Goal: Complete application form

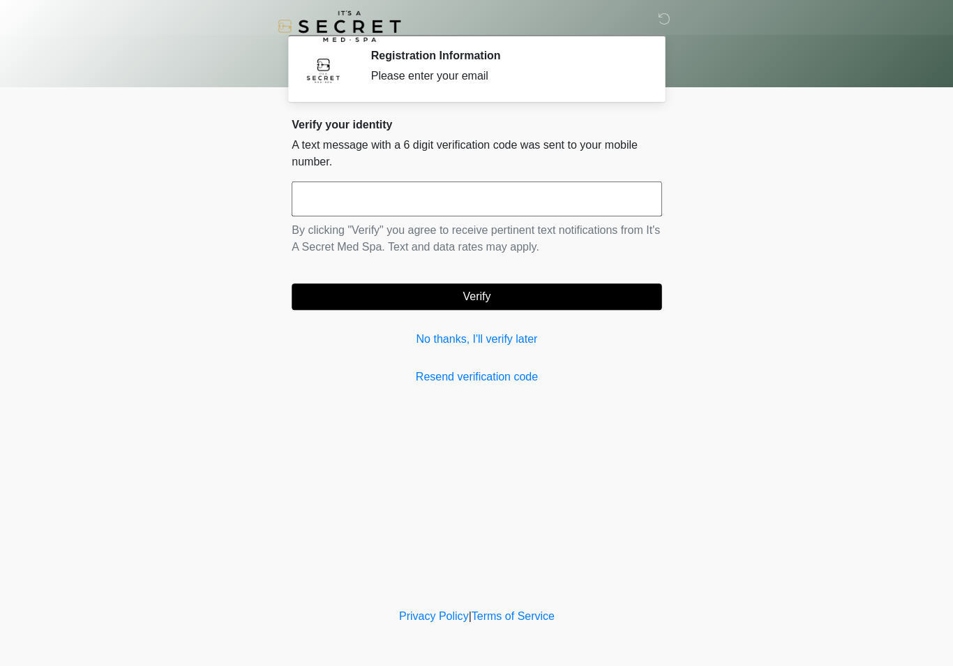
click at [460, 199] on input "text" at bounding box center [477, 198] width 370 height 35
type input "******"
click at [611, 300] on button "Verify" at bounding box center [477, 296] width 370 height 27
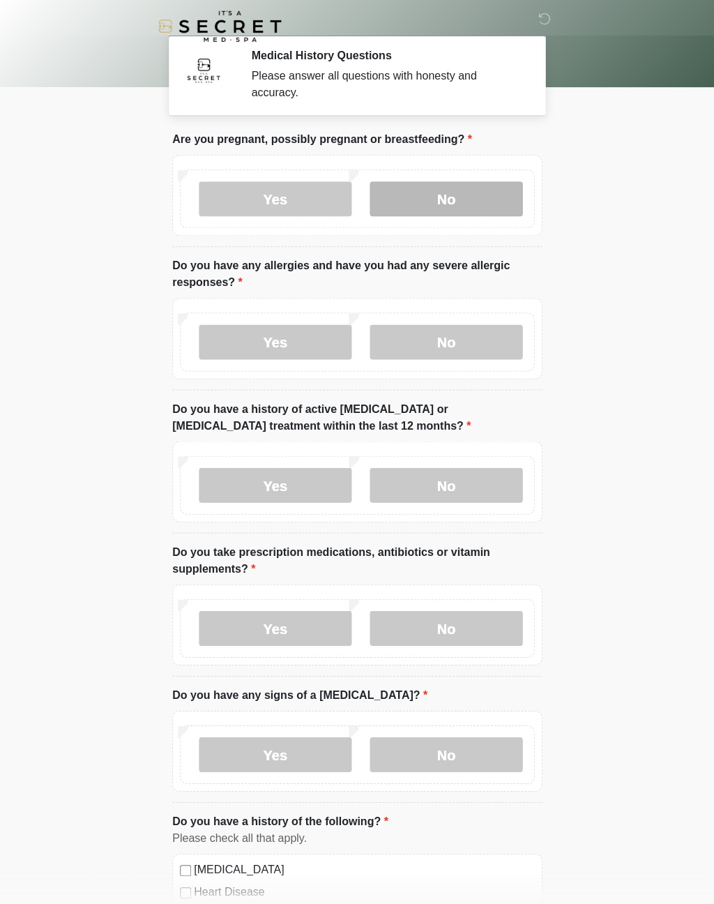
click at [500, 207] on label "No" at bounding box center [446, 198] width 153 height 35
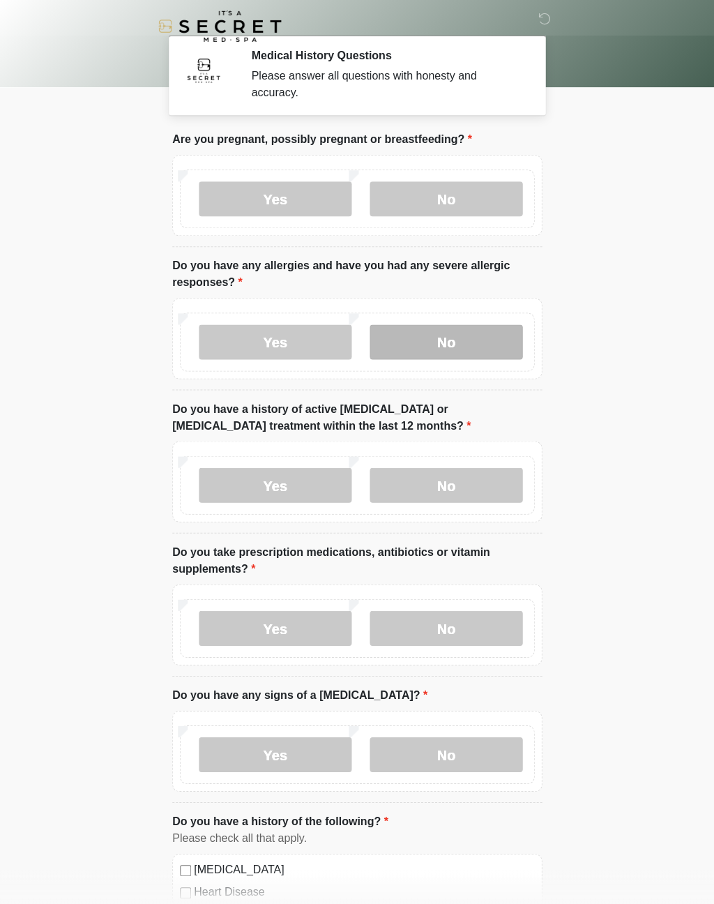
click at [508, 350] on label "No" at bounding box center [446, 341] width 153 height 35
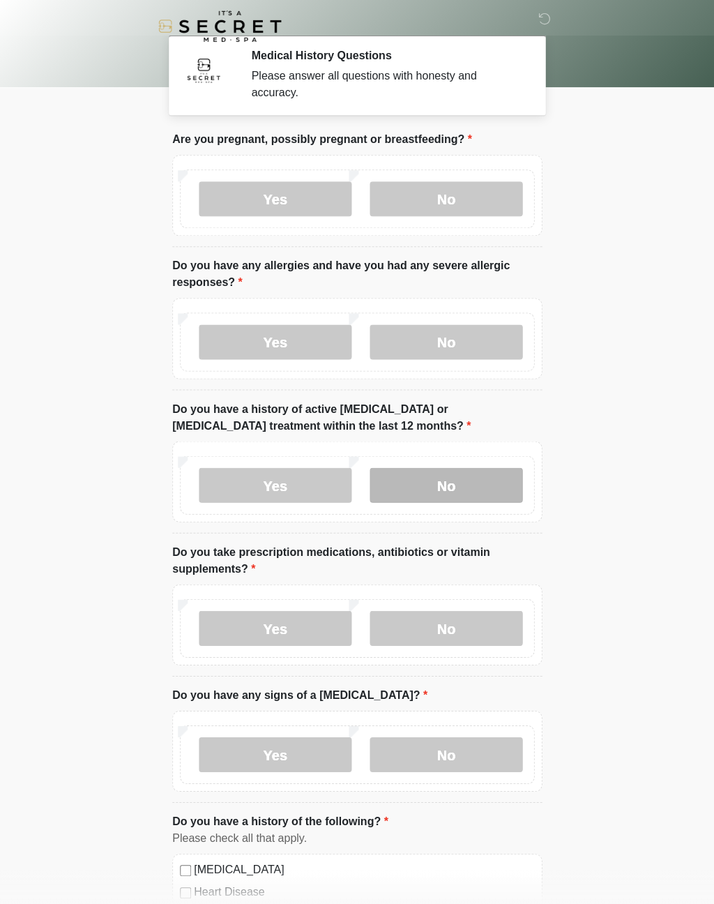
click at [516, 486] on label "No" at bounding box center [446, 484] width 153 height 35
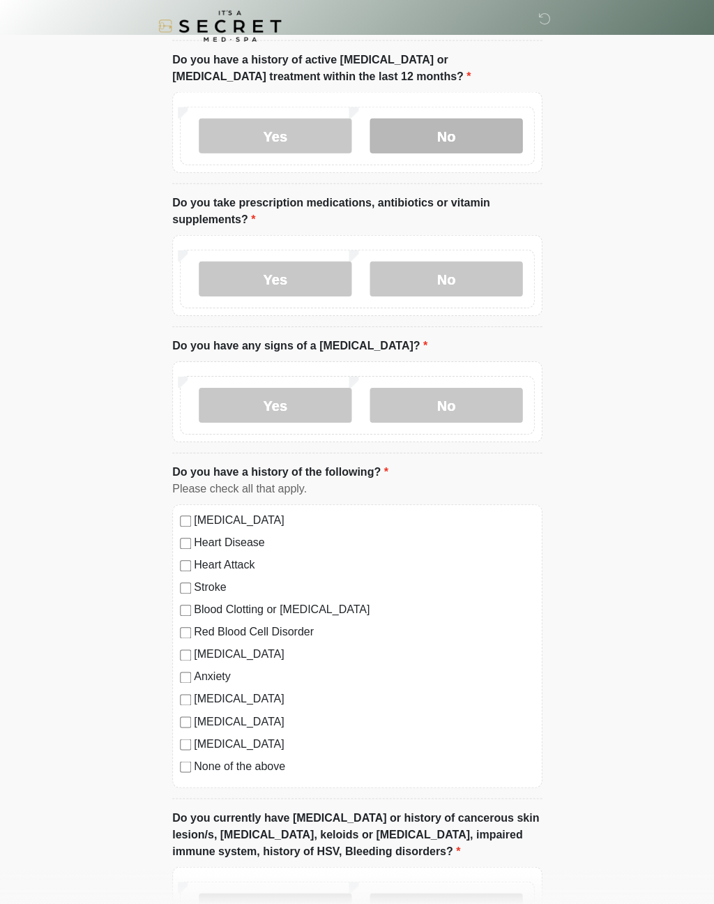
scroll to position [350, 0]
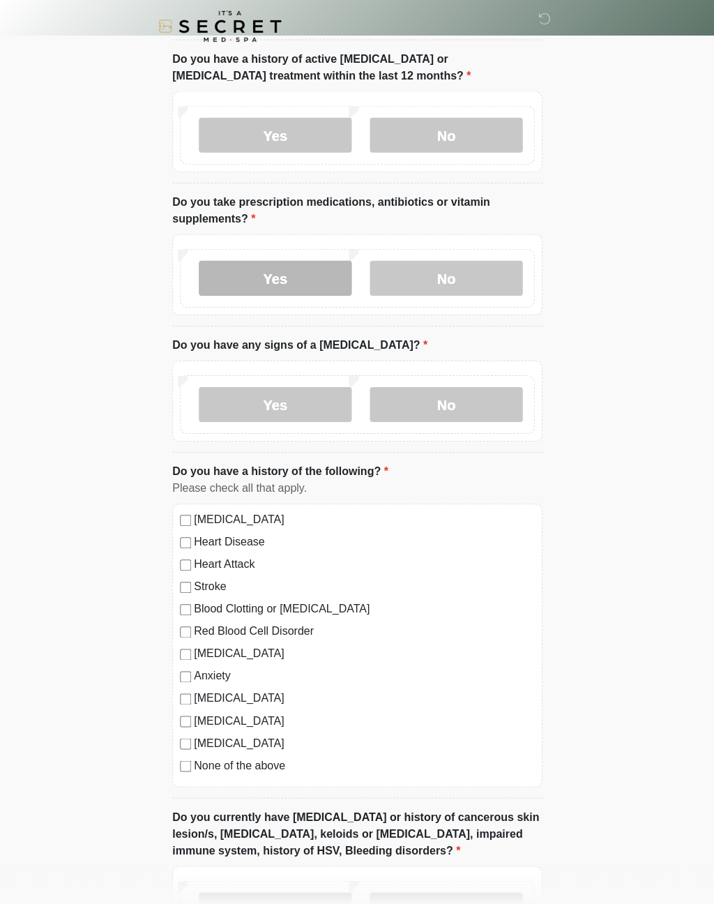
click at [214, 281] on label "Yes" at bounding box center [275, 277] width 153 height 35
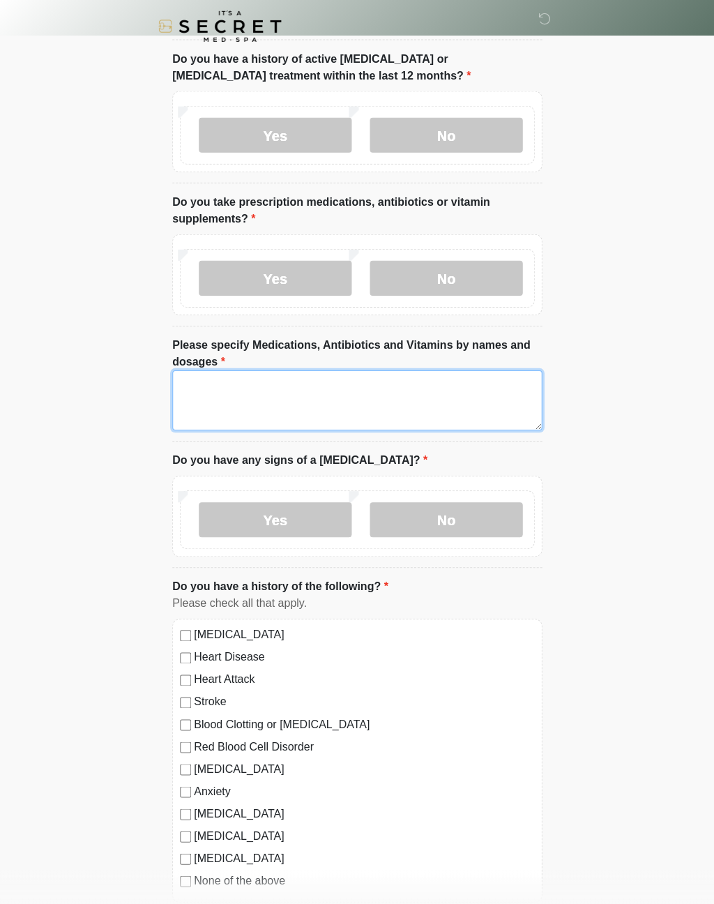
click at [528, 387] on textarea "Please specify Medications, Antibiotics and Vitamins by names and dosages" at bounding box center [357, 400] width 370 height 60
type textarea "**********"
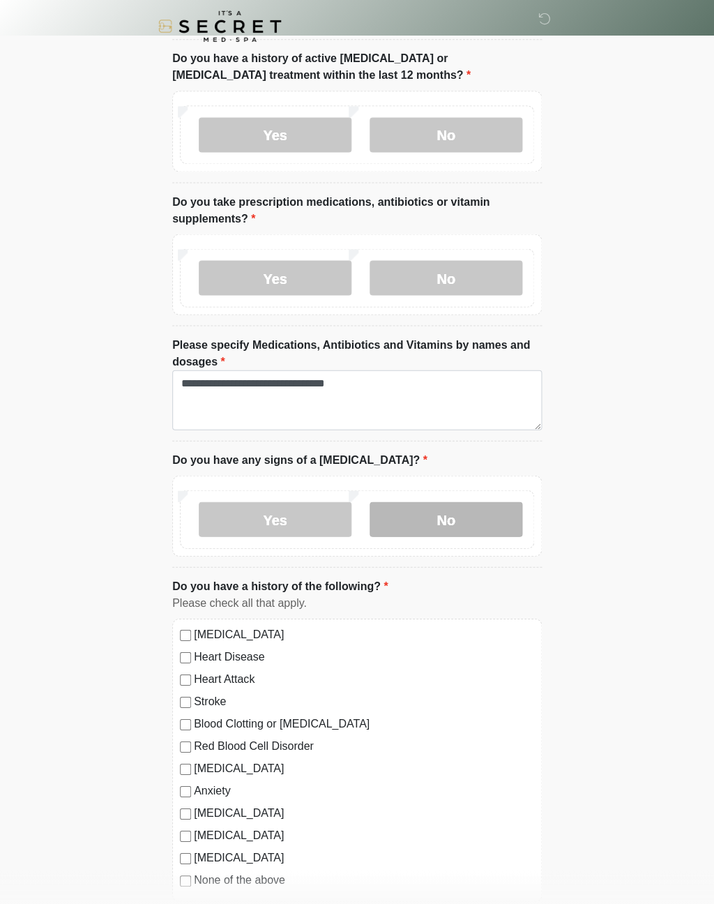
click at [486, 522] on label "No" at bounding box center [446, 519] width 153 height 35
click at [230, 665] on label "Depression" at bounding box center [364, 768] width 340 height 17
click at [226, 665] on label "Anxiety" at bounding box center [364, 790] width 340 height 17
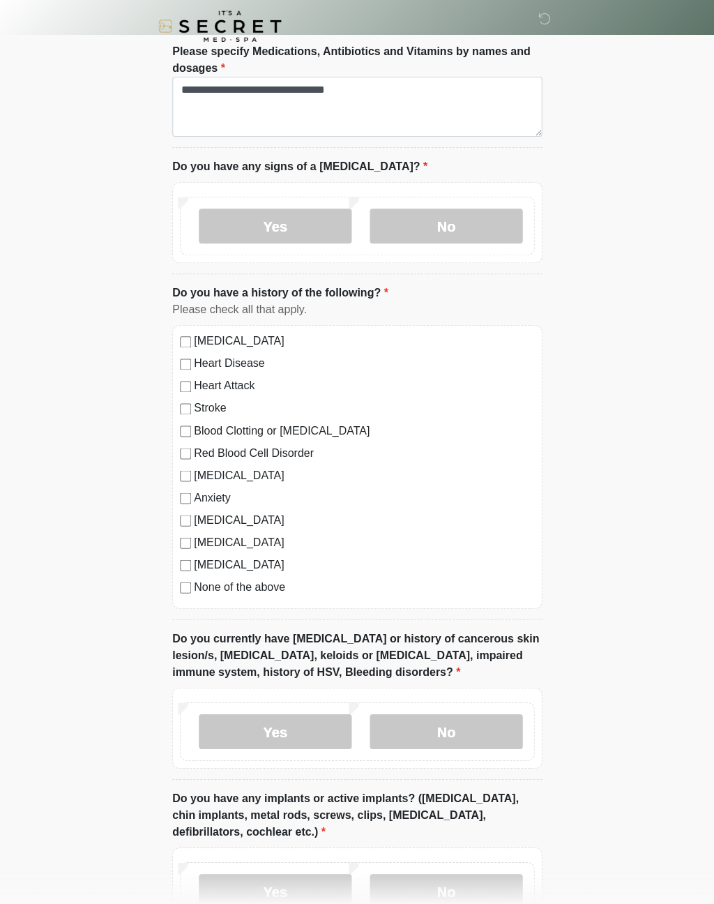
scroll to position [644, 0]
click at [505, 665] on label "No" at bounding box center [446, 730] width 153 height 35
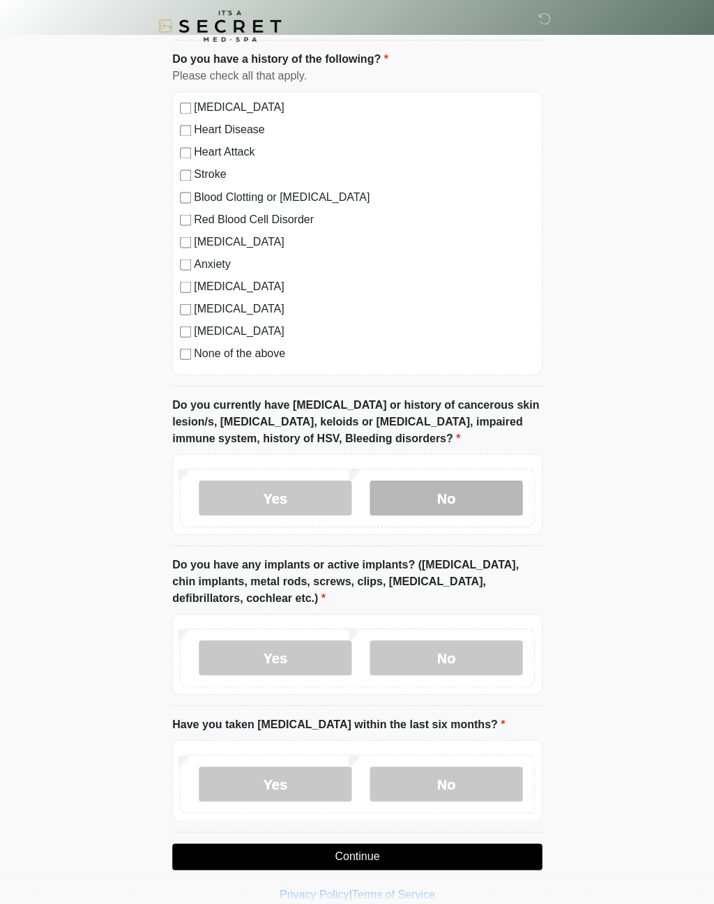
scroll to position [892, 0]
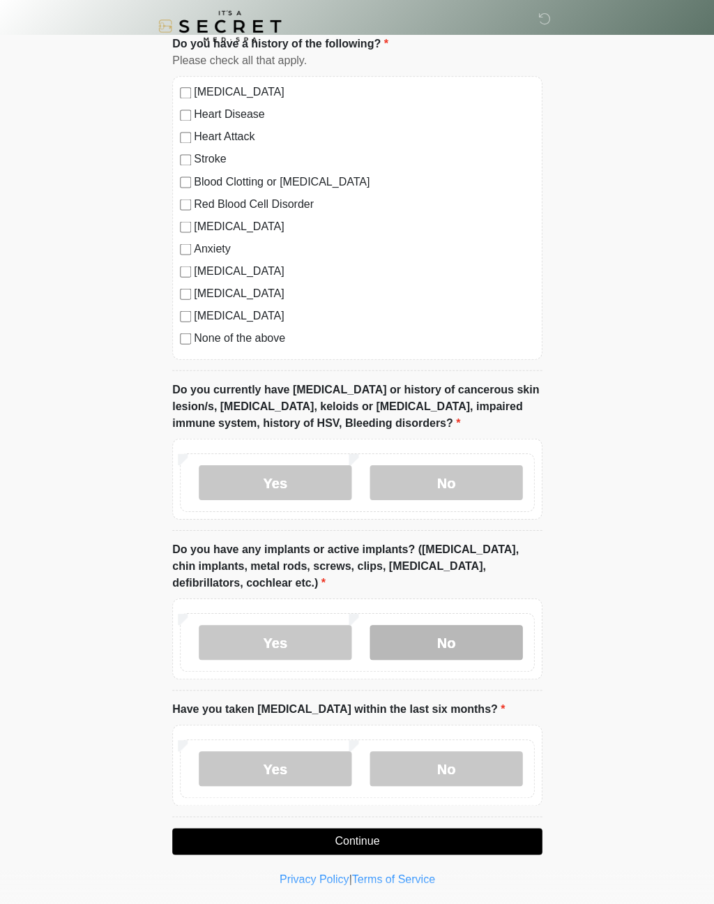
click at [506, 640] on label "No" at bounding box center [446, 641] width 153 height 35
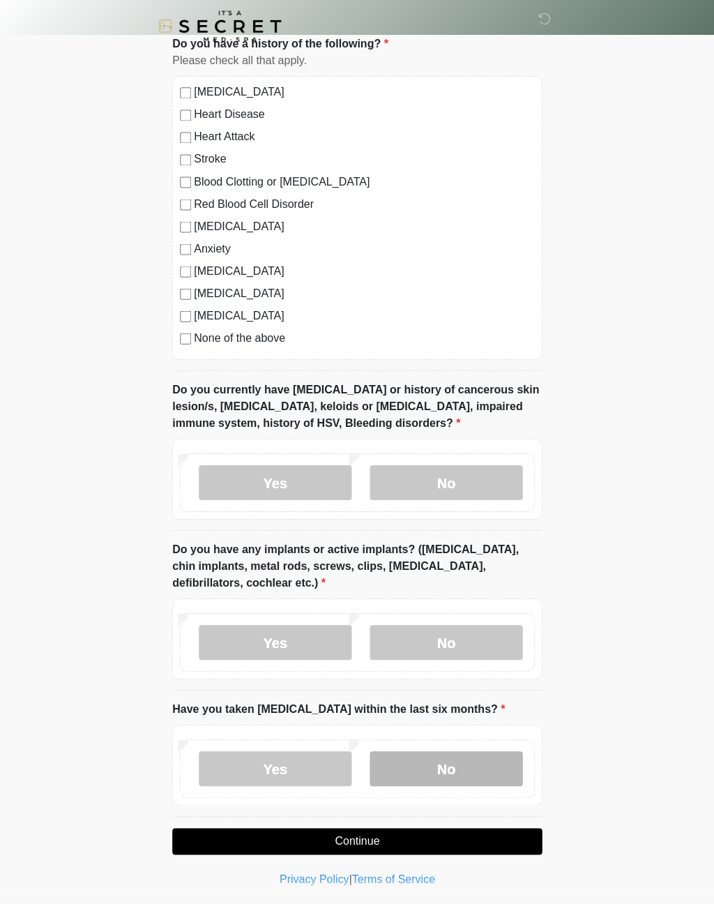
click at [500, 665] on label "No" at bounding box center [446, 768] width 153 height 35
click at [504, 665] on button "Continue" at bounding box center [357, 840] width 370 height 27
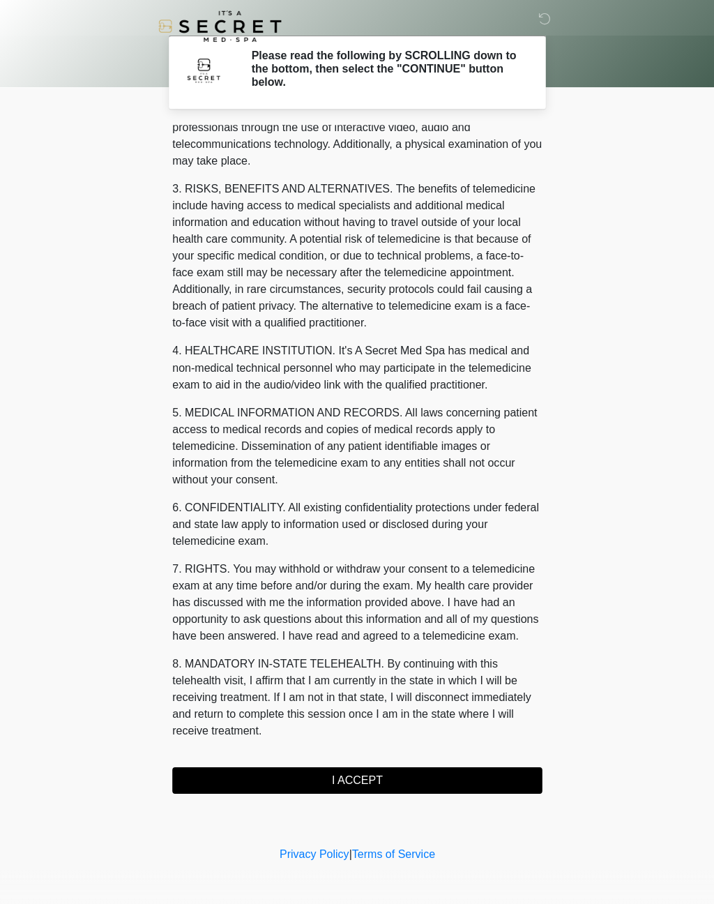
scroll to position [184, 0]
click at [490, 665] on button "I ACCEPT" at bounding box center [357, 780] width 370 height 27
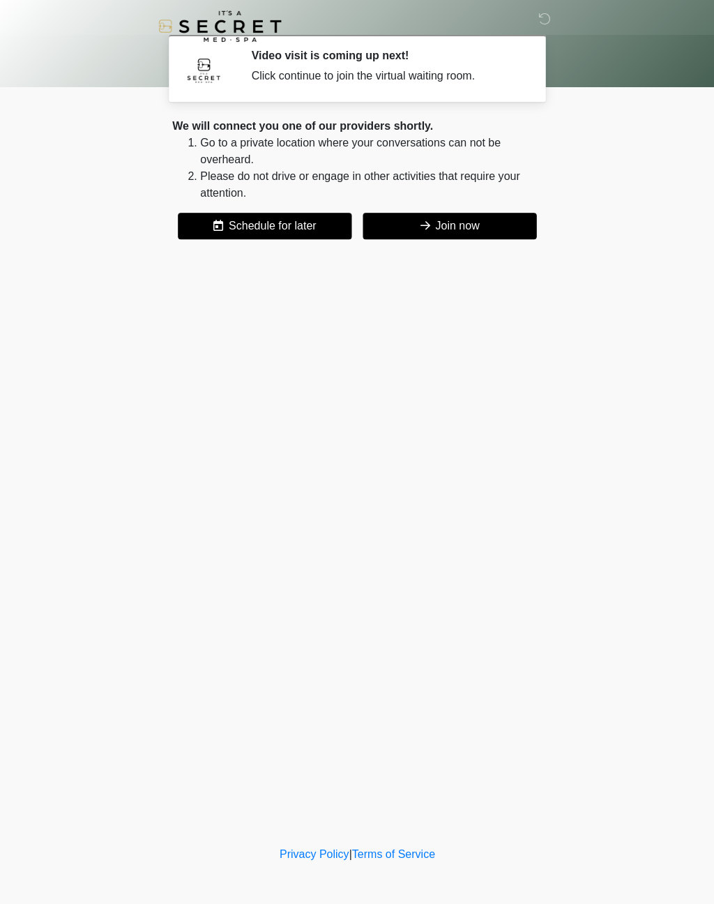
click at [488, 232] on button "Join now" at bounding box center [450, 226] width 174 height 27
